Goal: Find specific page/section: Find specific page/section

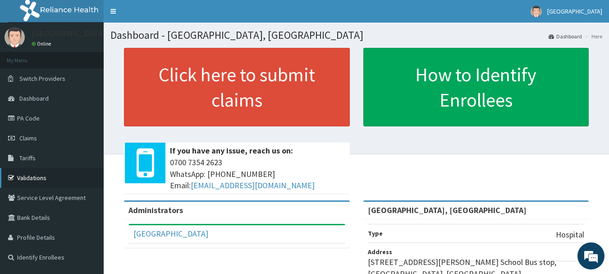
click at [40, 177] on link "Validations" at bounding box center [52, 178] width 104 height 20
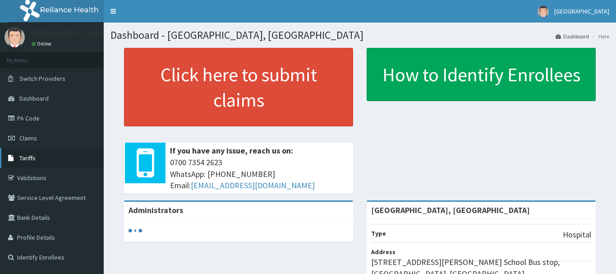
click at [48, 162] on link "Tariffs" at bounding box center [52, 158] width 104 height 20
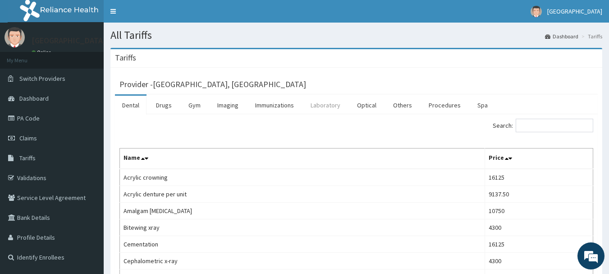
click at [330, 105] on link "Laboratory" at bounding box center [325, 105] width 44 height 19
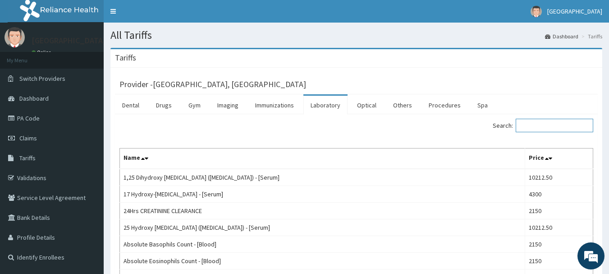
click at [540, 122] on input "Search:" at bounding box center [555, 126] width 78 height 14
type input "i"
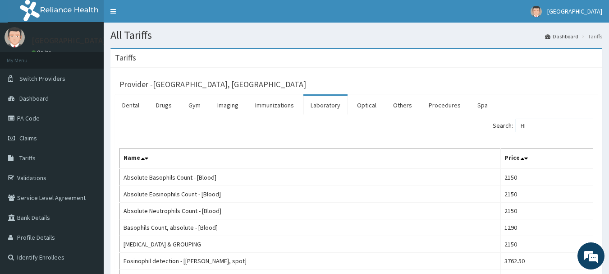
type input "H"
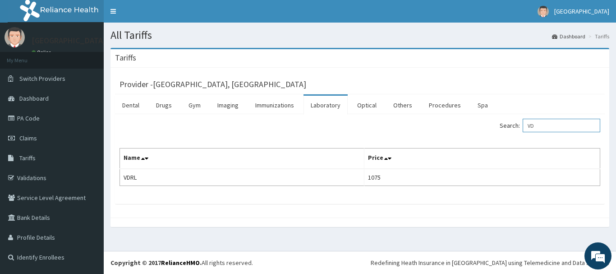
type input "V"
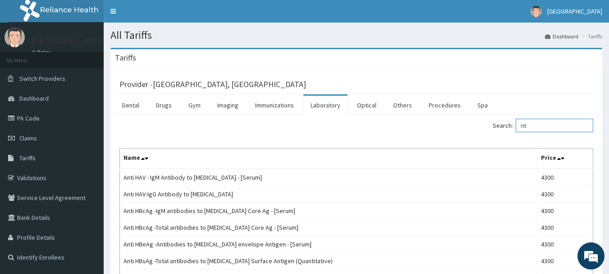
type input "H"
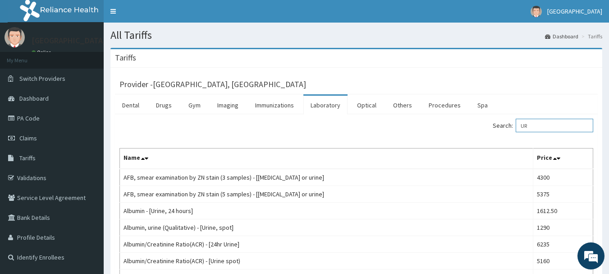
type input "U"
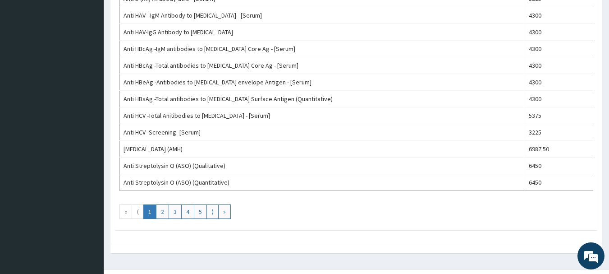
scroll to position [830, 0]
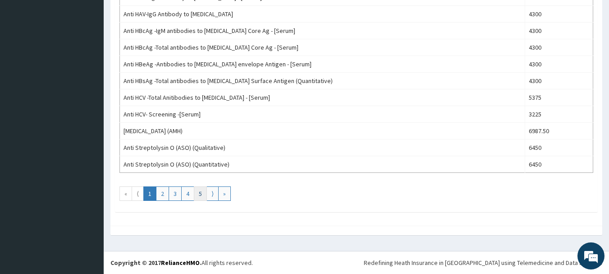
click at [198, 192] on link "5" at bounding box center [200, 193] width 13 height 14
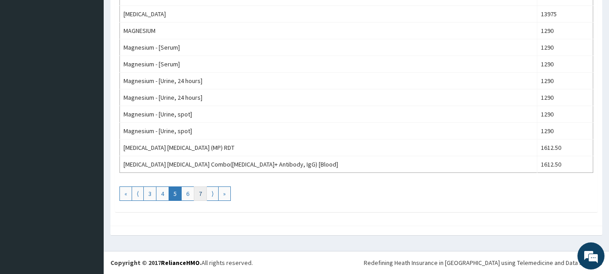
click at [198, 193] on link "7" at bounding box center [200, 193] width 13 height 14
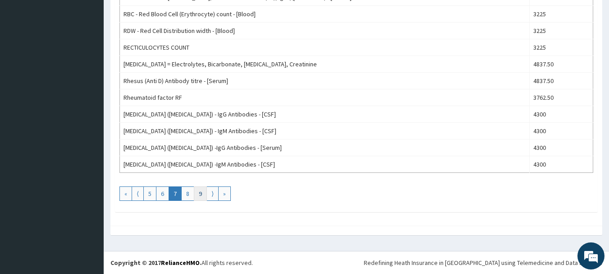
click at [201, 194] on link "9" at bounding box center [200, 193] width 13 height 14
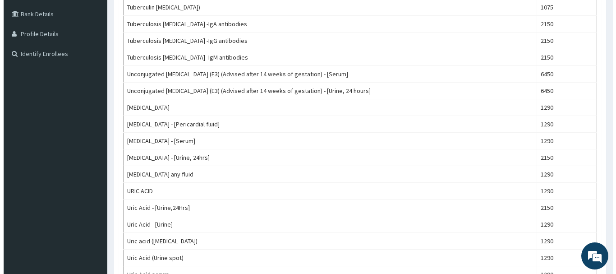
scroll to position [0, 0]
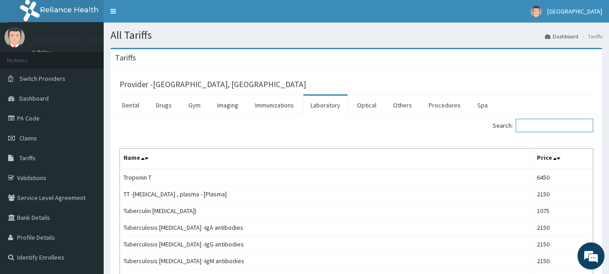
click at [557, 122] on input "Search:" at bounding box center [555, 126] width 78 height 14
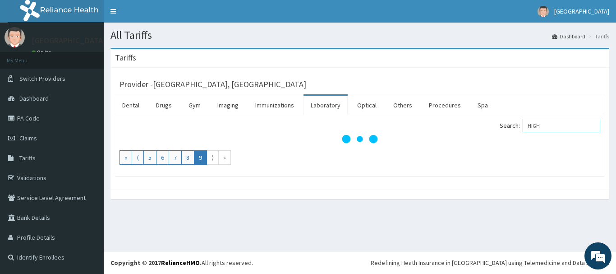
type input "HIGH"
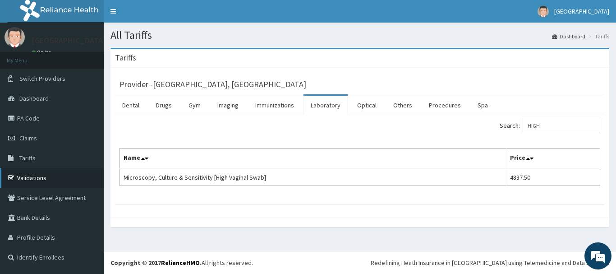
click at [54, 175] on link "Validations" at bounding box center [52, 178] width 104 height 20
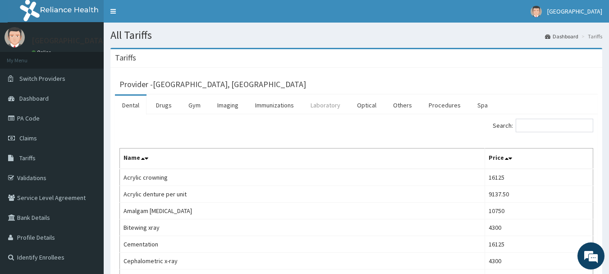
click at [315, 106] on link "Laboratory" at bounding box center [325, 105] width 44 height 19
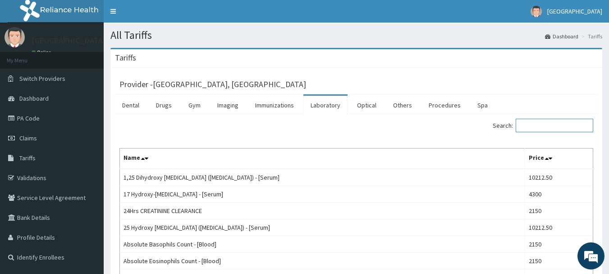
click at [565, 123] on input "Search:" at bounding box center [555, 126] width 78 height 14
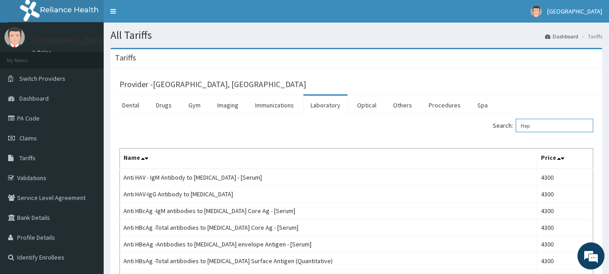
scroll to position [142, 0]
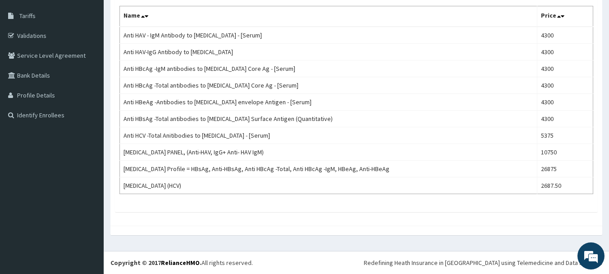
type input "Hep"
